Goal: Complete application form

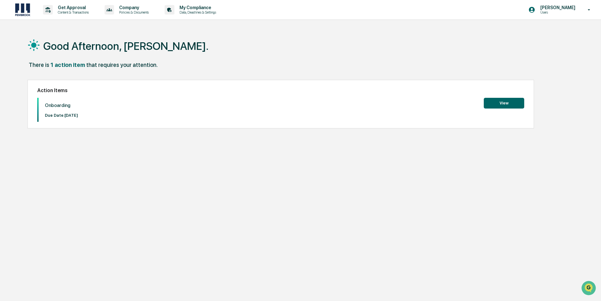
click at [516, 103] on button "View" at bounding box center [504, 103] width 40 height 11
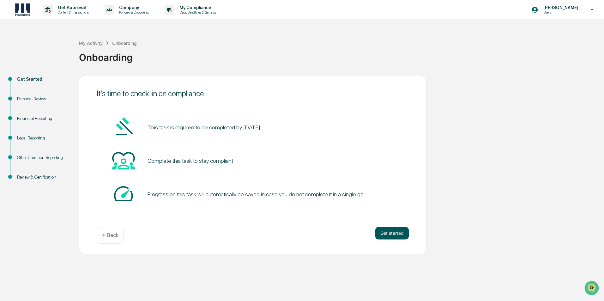
click at [392, 233] on button "Get started" at bounding box center [391, 233] width 33 height 13
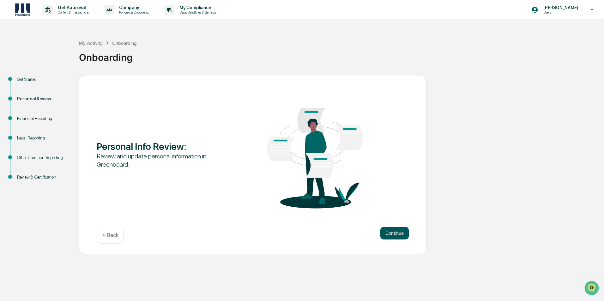
click at [395, 229] on button "Continue" at bounding box center [394, 233] width 28 height 13
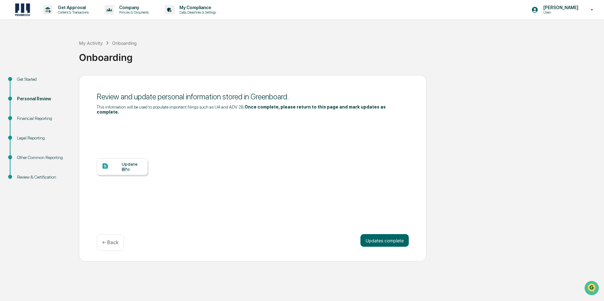
click at [124, 162] on div "Update Info" at bounding box center [132, 167] width 21 height 10
drag, startPoint x: 391, startPoint y: 235, endPoint x: 421, endPoint y: 234, distance: 30.0
click at [391, 235] on button "Updates complete" at bounding box center [384, 240] width 48 height 13
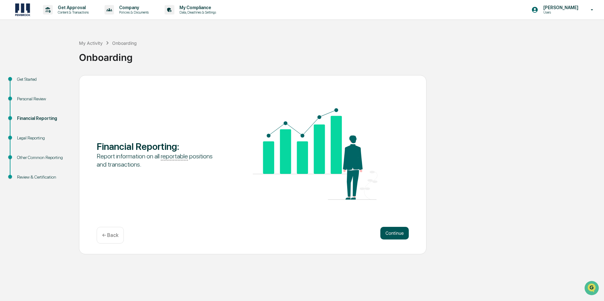
click at [399, 230] on button "Continue" at bounding box center [394, 233] width 28 height 13
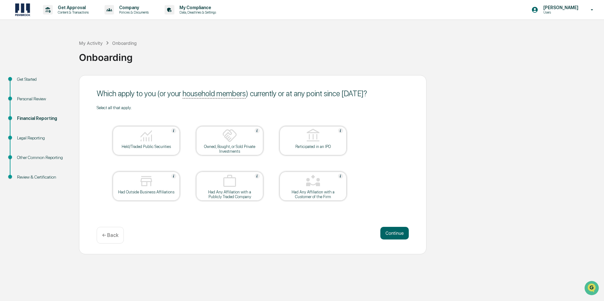
click at [147, 146] on div "Held/Traded Public Securities" at bounding box center [146, 146] width 57 height 5
click at [402, 235] on button "Continue" at bounding box center [394, 233] width 28 height 13
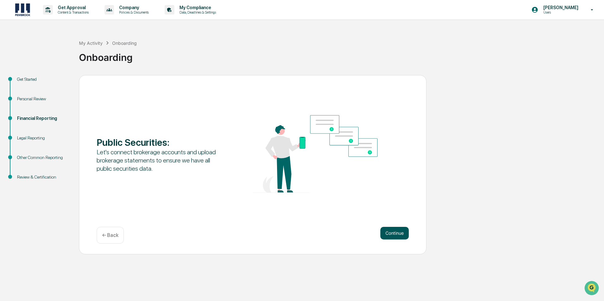
click at [393, 233] on button "Continue" at bounding box center [394, 233] width 28 height 13
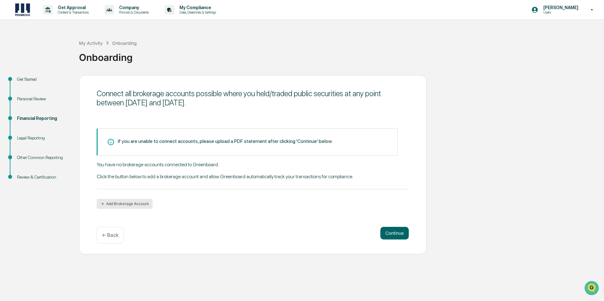
click at [136, 205] on button "Add Brokerage Account" at bounding box center [125, 204] width 56 height 10
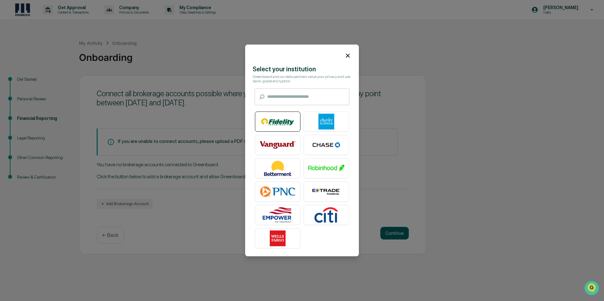
click at [279, 118] on img at bounding box center [278, 122] width 36 height 16
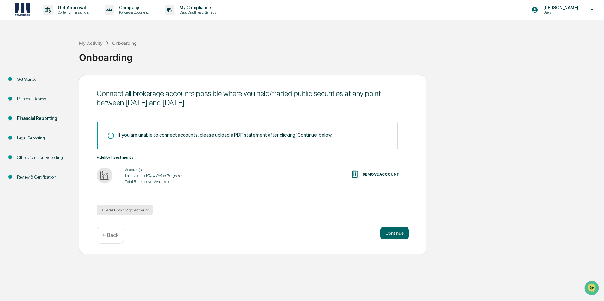
click at [120, 209] on button "Add Brokerage Account" at bounding box center [125, 210] width 56 height 10
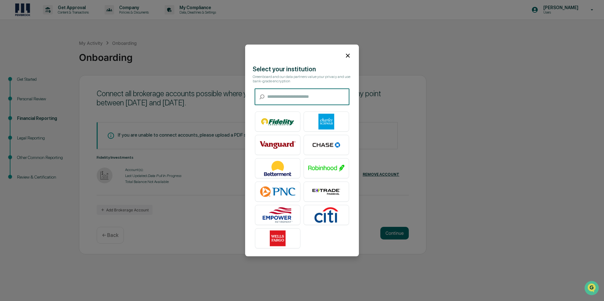
click at [321, 122] on img at bounding box center [326, 122] width 36 height 16
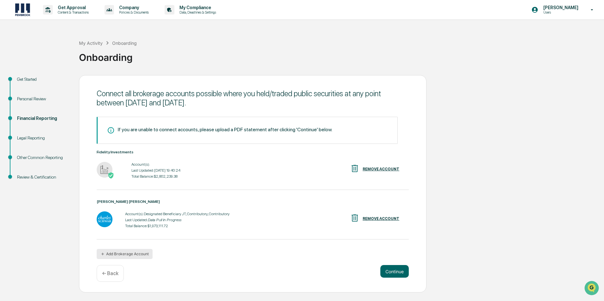
click at [126, 257] on button "Add Brokerage Account" at bounding box center [125, 254] width 56 height 10
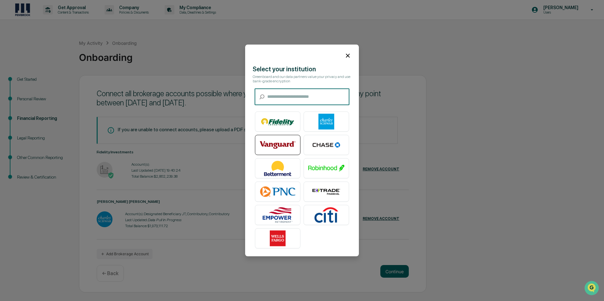
click at [279, 144] on img at bounding box center [278, 145] width 36 height 16
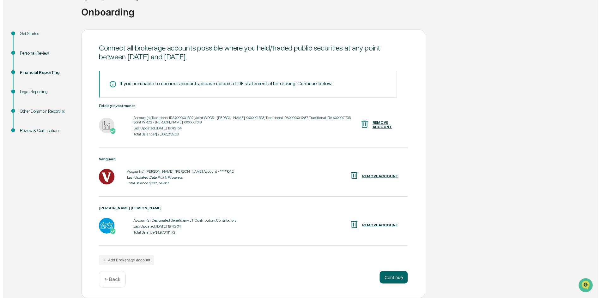
scroll to position [45, 0]
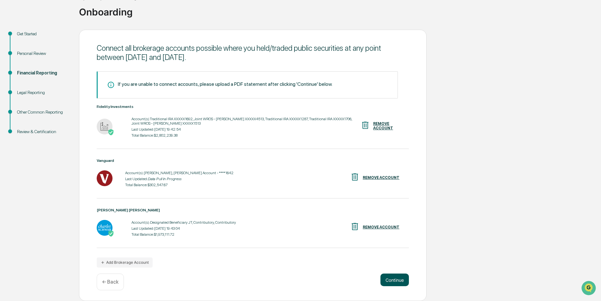
click at [398, 279] on button "Continue" at bounding box center [394, 280] width 28 height 13
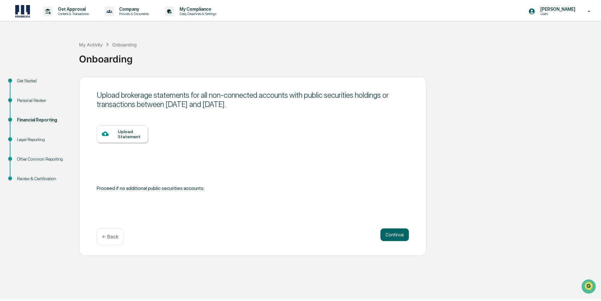
scroll to position [0, 0]
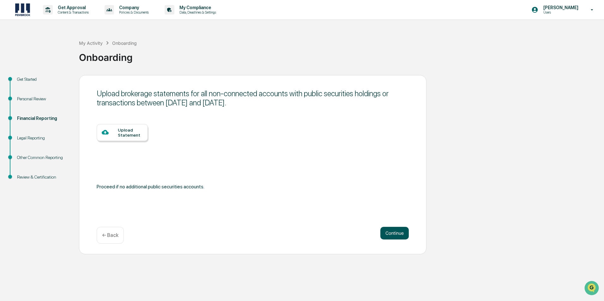
click at [392, 232] on button "Continue" at bounding box center [394, 233] width 28 height 13
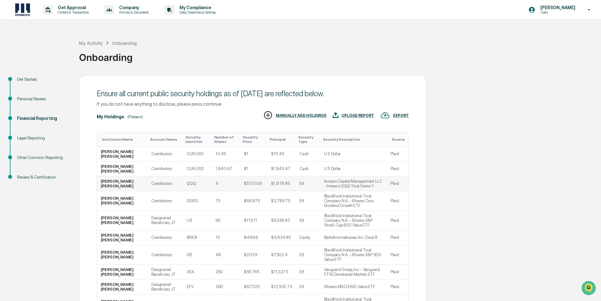
scroll to position [49, 0]
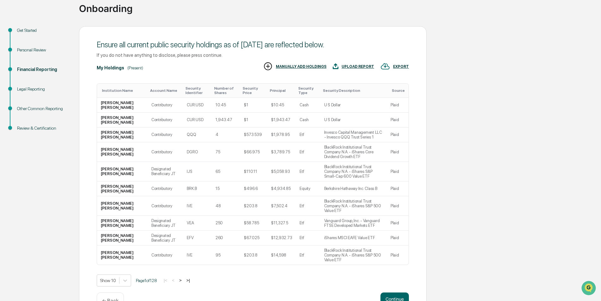
click at [192, 278] on button ">|" at bounding box center [187, 280] width 7 height 5
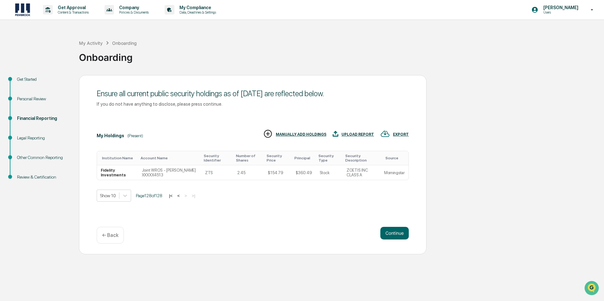
click at [173, 196] on button "|<" at bounding box center [170, 195] width 7 height 5
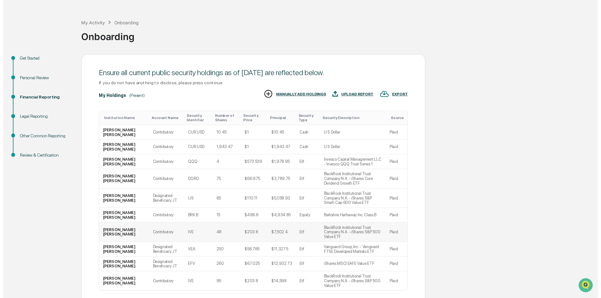
scroll to position [49, 0]
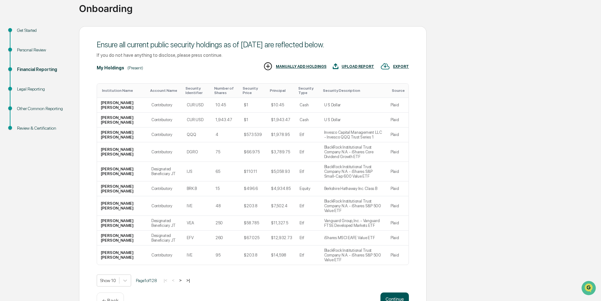
click at [396, 293] on button "Continue" at bounding box center [394, 299] width 28 height 13
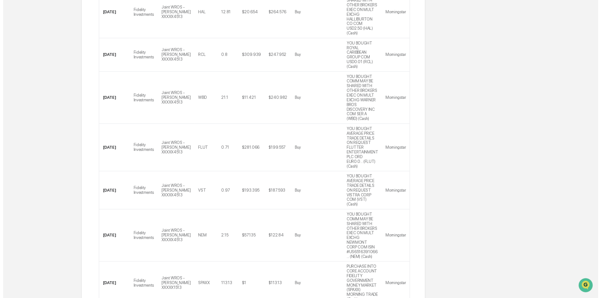
scroll to position [205, 0]
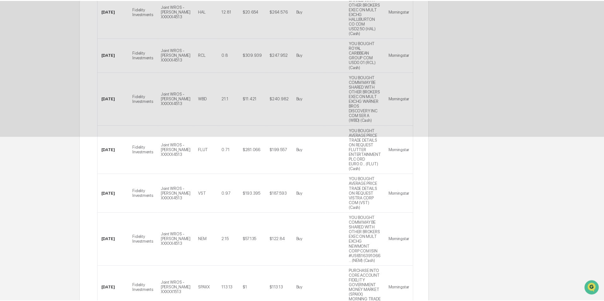
scroll to position [0, 0]
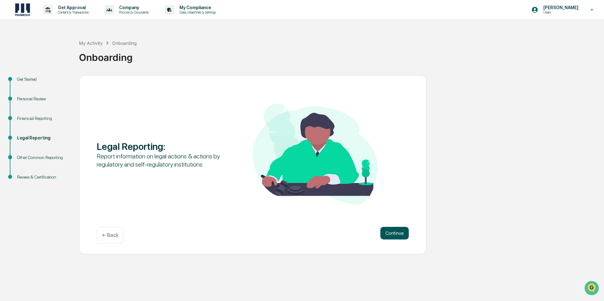
click at [397, 232] on button "Continue" at bounding box center [394, 233] width 28 height 13
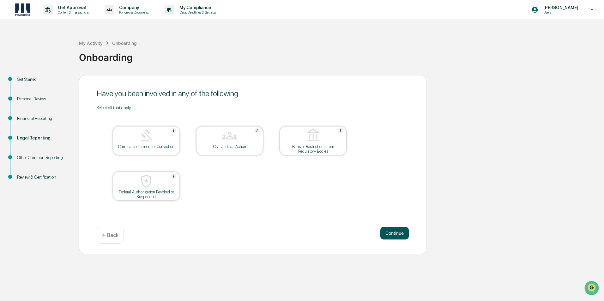
click at [391, 230] on button "Continue" at bounding box center [394, 233] width 28 height 13
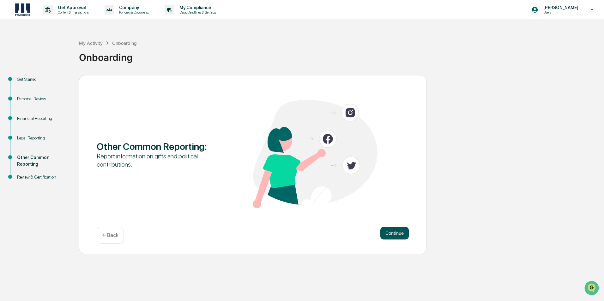
click at [395, 233] on button "Continue" at bounding box center [394, 233] width 28 height 13
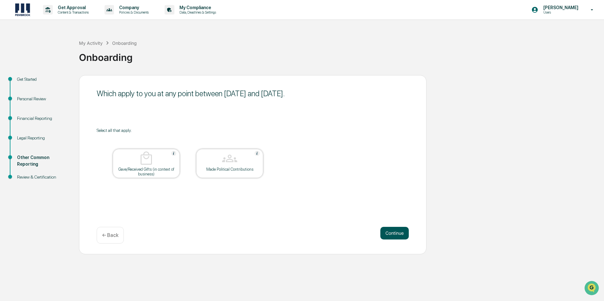
click at [398, 234] on button "Continue" at bounding box center [394, 233] width 28 height 13
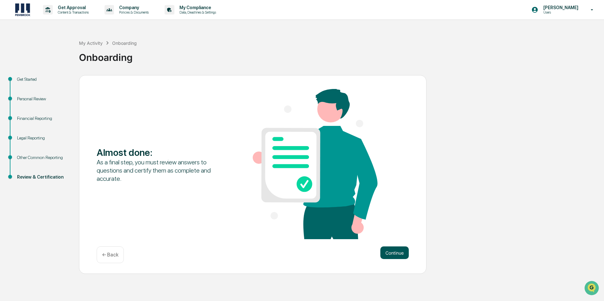
click at [392, 250] on button "Continue" at bounding box center [394, 253] width 28 height 13
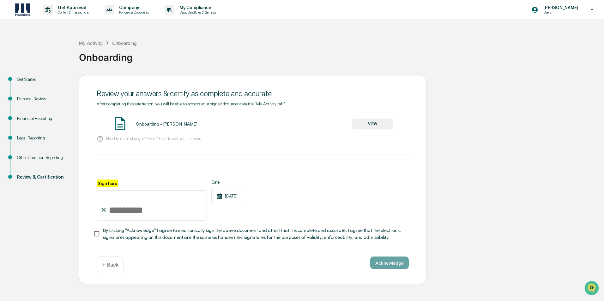
click at [369, 124] on button "VIEW" at bounding box center [372, 124] width 41 height 11
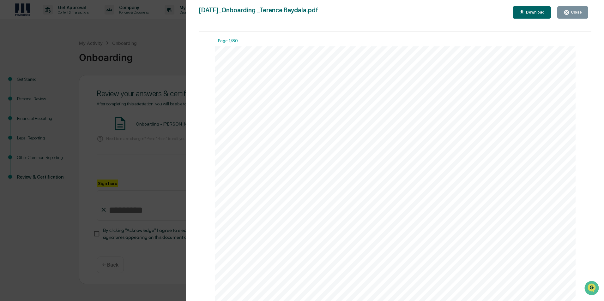
click at [567, 10] on icon "button" at bounding box center [567, 12] width 6 height 6
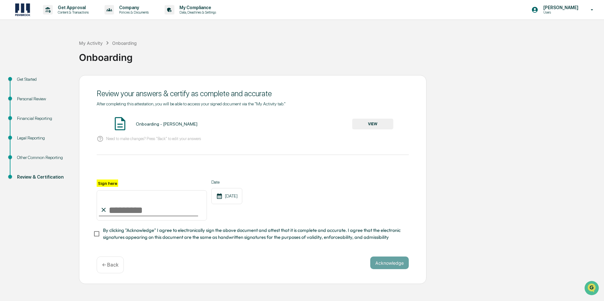
click at [115, 208] on input "Sign here" at bounding box center [152, 205] width 110 height 30
type input "**********"
click at [386, 266] on button "Acknowledge" at bounding box center [389, 263] width 39 height 13
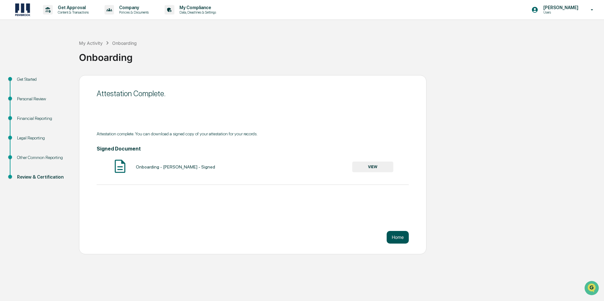
click at [395, 237] on button "Home" at bounding box center [398, 237] width 22 height 13
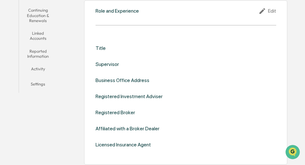
scroll to position [95, 0]
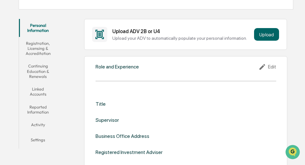
click at [115, 76] on div "Role and Experience Edit Title Supervisor Business Office Address Registered In…" at bounding box center [185, 138] width 203 height 165
click at [272, 65] on div "Edit" at bounding box center [267, 67] width 18 height 8
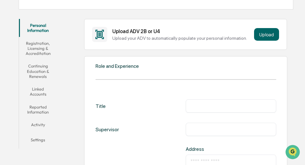
click at [214, 107] on input "text" at bounding box center [230, 106] width 81 height 6
type input "**********"
click at [220, 130] on input "text" at bounding box center [230, 129] width 81 height 6
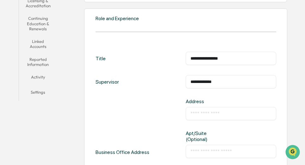
scroll to position [190, 0]
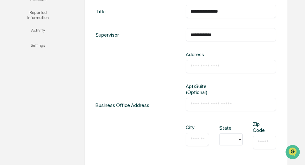
type input "**********"
click at [194, 69] on input "text" at bounding box center [230, 66] width 81 height 6
type input "**********"
click at [217, 104] on input "text" at bounding box center [230, 104] width 81 height 6
type input "**********"
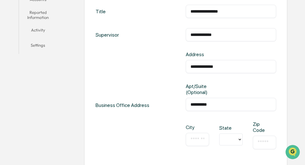
type input "**"
click at [196, 139] on input "text" at bounding box center [197, 139] width 14 height 6
click at [227, 137] on input "**" at bounding box center [225, 140] width 7 height 6
click at [201, 141] on input "text" at bounding box center [197, 139] width 14 height 6
type input "**"
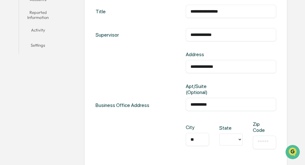
click at [256, 141] on div "​" at bounding box center [263, 142] width 23 height 13
click at [257, 144] on input "text" at bounding box center [264, 142] width 14 height 6
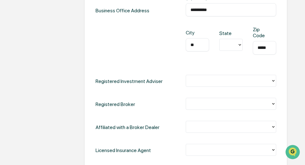
type input "*****"
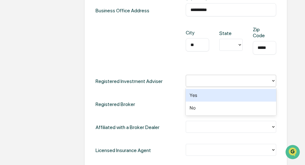
click at [272, 81] on icon at bounding box center [272, 80] width 5 height 5
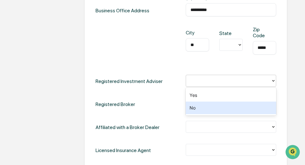
click at [239, 109] on div "No" at bounding box center [230, 108] width 90 height 13
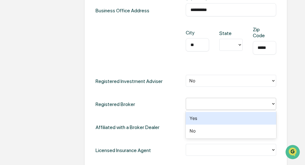
click at [271, 103] on icon at bounding box center [272, 103] width 5 height 5
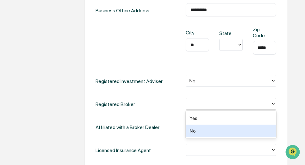
click at [258, 129] on div "No" at bounding box center [230, 131] width 90 height 13
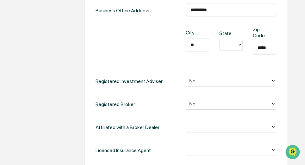
click at [274, 126] on icon at bounding box center [272, 126] width 5 height 5
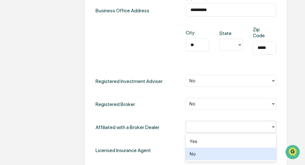
click at [250, 150] on div "No" at bounding box center [230, 154] width 90 height 13
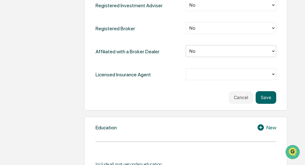
scroll to position [379, 0]
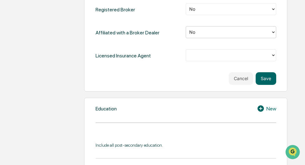
click at [272, 55] on icon at bounding box center [272, 55] width 5 height 5
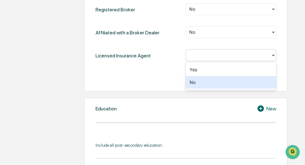
click at [254, 83] on div "No" at bounding box center [230, 82] width 90 height 13
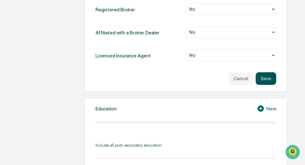
click at [270, 79] on button "Save" at bounding box center [265, 78] width 21 height 13
click at [266, 79] on button "Save" at bounding box center [265, 78] width 21 height 13
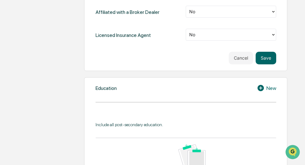
scroll to position [411, 0]
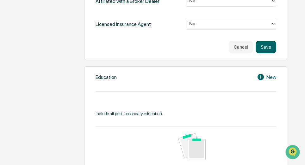
click at [270, 77] on div "New" at bounding box center [266, 77] width 19 height 8
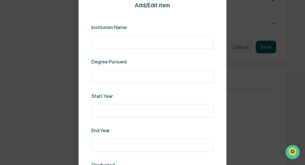
click at [128, 46] on div "​" at bounding box center [152, 41] width 122 height 13
click at [102, 43] on input "text" at bounding box center [152, 42] width 112 height 6
type input "**********"
click at [135, 77] on input "text" at bounding box center [152, 76] width 112 height 6
type input "*"
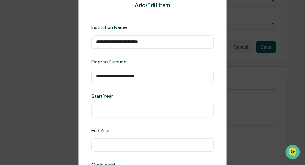
type input "**********"
click at [113, 108] on input "text" at bounding box center [152, 111] width 112 height 6
type input "****"
click at [131, 140] on div "​" at bounding box center [152, 145] width 122 height 13
click at [122, 147] on input "text" at bounding box center [152, 145] width 112 height 6
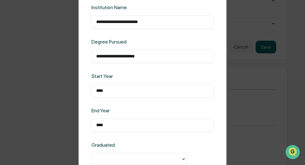
scroll to position [63, 0]
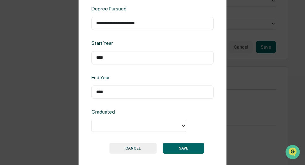
type input "****"
click at [184, 124] on icon at bounding box center [183, 126] width 5 height 5
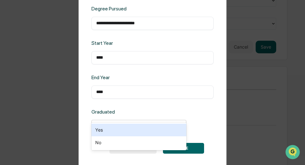
click at [140, 131] on div "Yes" at bounding box center [138, 130] width 95 height 13
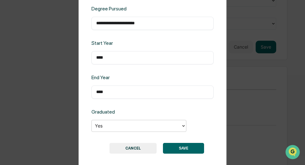
click at [178, 143] on button "SAVE" at bounding box center [183, 148] width 41 height 11
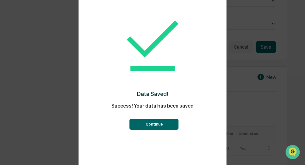
click at [158, 124] on button "Continue" at bounding box center [154, 124] width 49 height 11
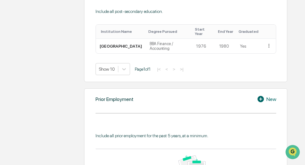
scroll to position [569, 0]
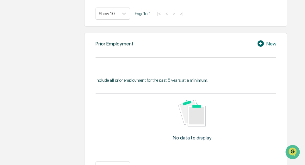
click at [265, 40] on icon at bounding box center [261, 44] width 9 height 8
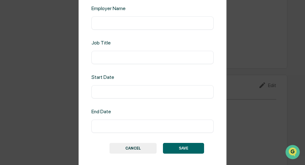
scroll to position [687, 0]
click at [185, 143] on button "SAVE" at bounding box center [183, 148] width 41 height 11
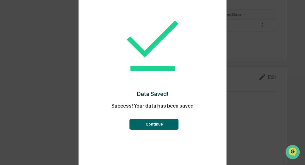
click at [156, 123] on button "Continue" at bounding box center [154, 124] width 49 height 11
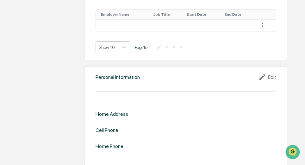
click at [129, 83] on div "Personal Information Edit Home Address Cell Phone Home Phone" at bounding box center [185, 117] width 203 height 100
click at [119, 111] on div "Home Address" at bounding box center [111, 114] width 33 height 6
click at [267, 73] on icon at bounding box center [262, 77] width 9 height 8
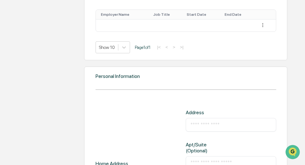
click at [213, 122] on input "text" at bounding box center [230, 125] width 81 height 6
type input "**********"
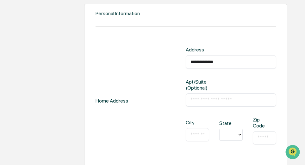
scroll to position [716, 0]
click at [200, 131] on input "text" at bounding box center [197, 134] width 14 height 6
type input "**********"
click at [239, 134] on icon at bounding box center [239, 135] width 3 height 2
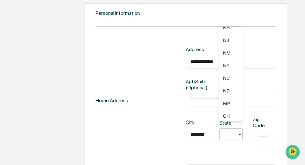
scroll to position [413, 0]
click at [228, 76] on div "NY" at bounding box center [230, 76] width 23 height 13
drag, startPoint x: 259, startPoint y: 130, endPoint x: 302, endPoint y: 134, distance: 43.4
click at [259, 135] on input "text" at bounding box center [264, 138] width 14 height 6
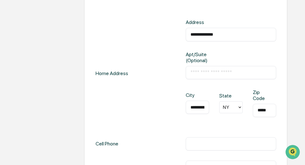
scroll to position [780, 0]
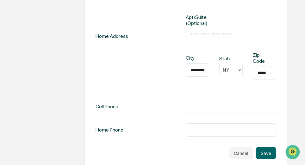
type input "*****"
click at [201, 104] on input "text" at bounding box center [230, 107] width 81 height 6
type input "**********"
click at [261, 148] on button "Save" at bounding box center [265, 153] width 21 height 13
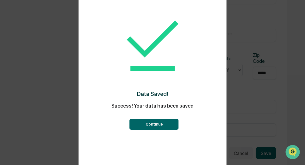
click at [154, 125] on button "Continue" at bounding box center [154, 124] width 49 height 11
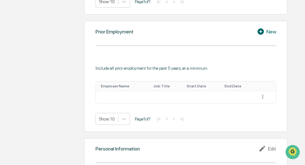
scroll to position [661, 0]
